Goal: Transaction & Acquisition: Download file/media

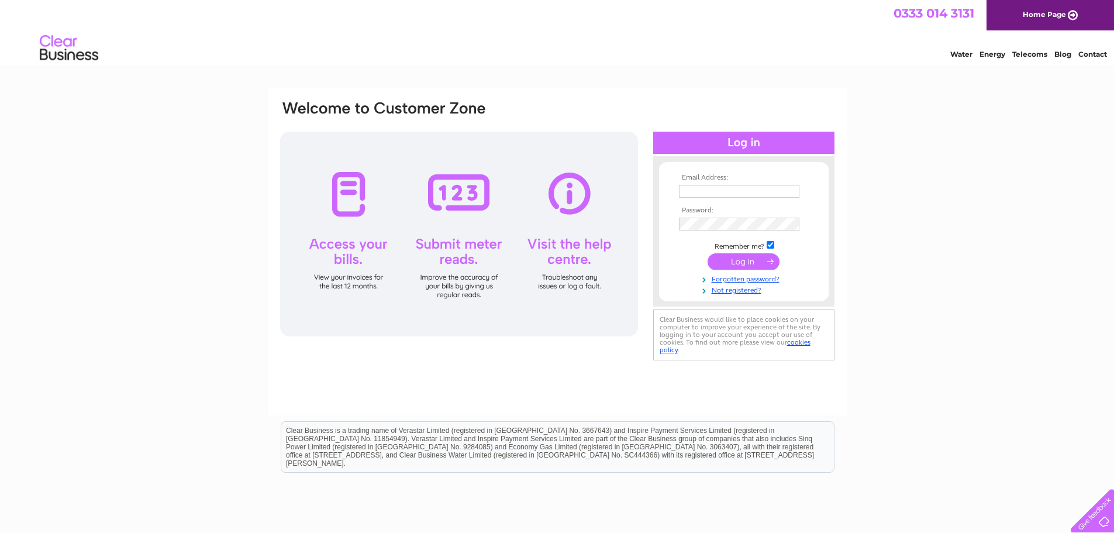
type input "[EMAIL_ADDRESS][DOMAIN_NAME]"
click at [745, 261] on input "submit" at bounding box center [744, 261] width 72 height 16
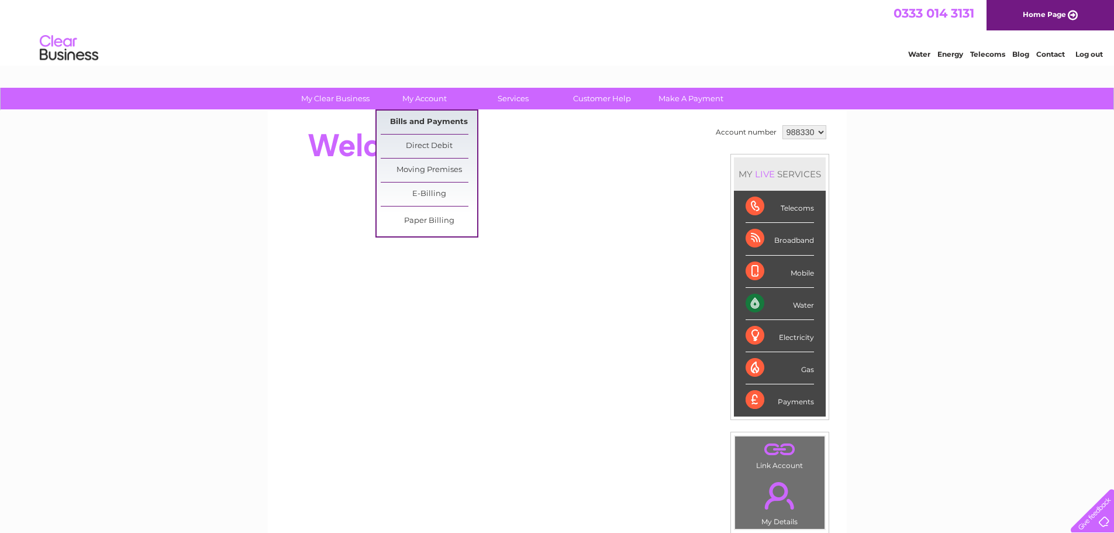
click at [422, 119] on link "Bills and Payments" at bounding box center [429, 122] width 97 height 23
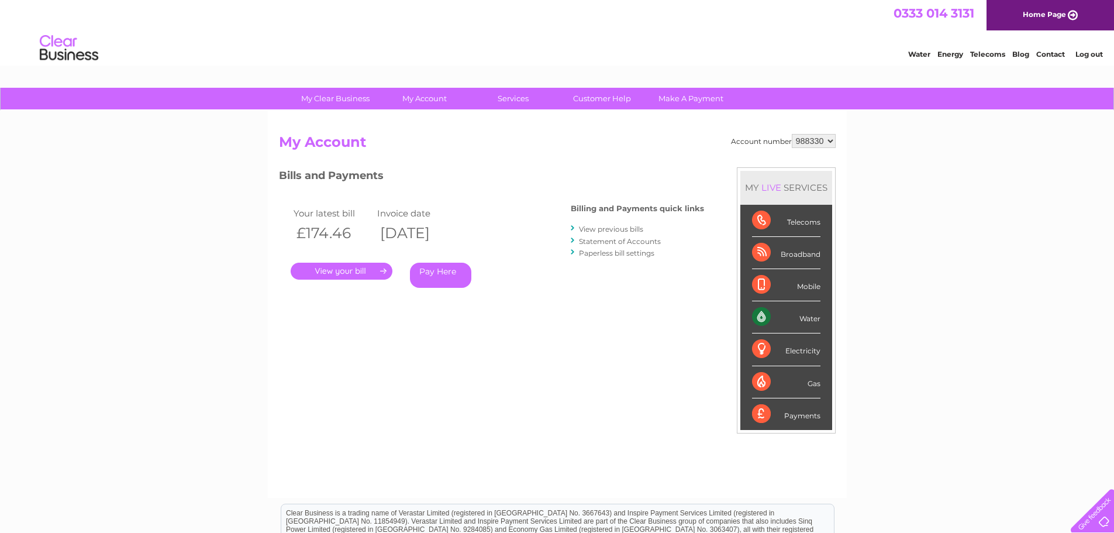
click at [356, 267] on link "." at bounding box center [342, 271] width 102 height 17
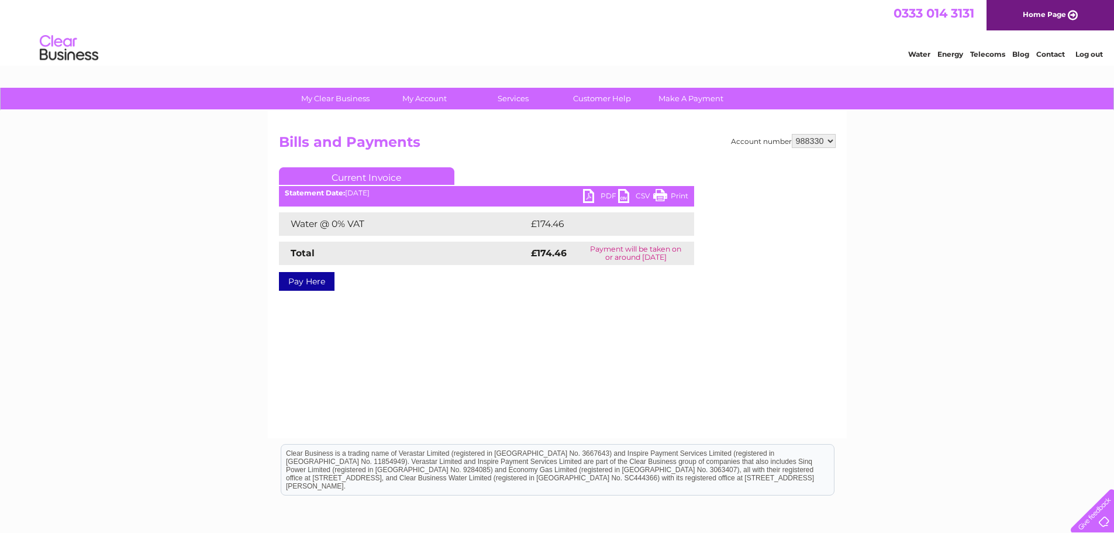
click at [603, 194] on link "PDF" at bounding box center [600, 197] width 35 height 17
